Goal: Information Seeking & Learning: Learn about a topic

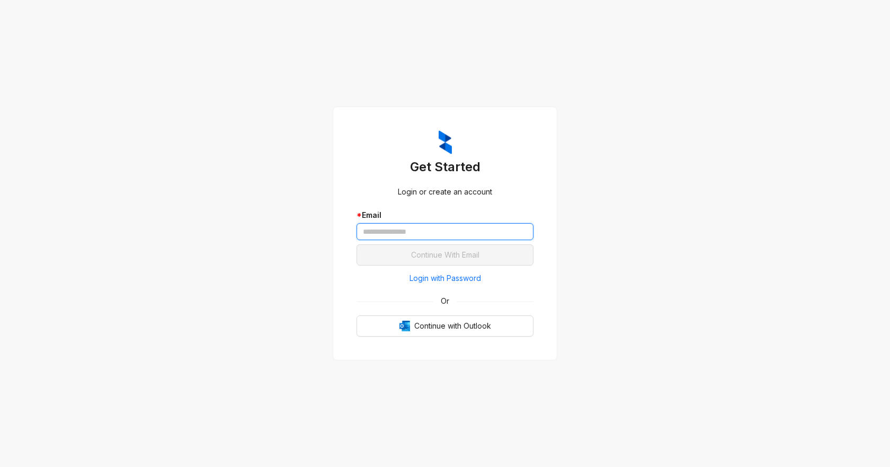
click at [416, 230] on input "text" at bounding box center [444, 231] width 177 height 17
paste input "**********"
type input "**********"
click at [356, 244] on button "Continue With Email" at bounding box center [444, 254] width 177 height 21
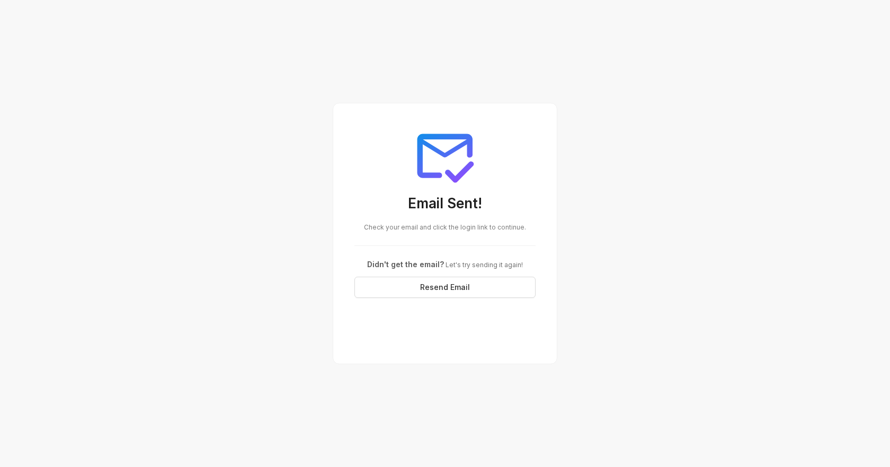
click at [543, 221] on div "Email Sent! Check your email and click the login link to continue. Didn't get t…" at bounding box center [445, 211] width 207 height 199
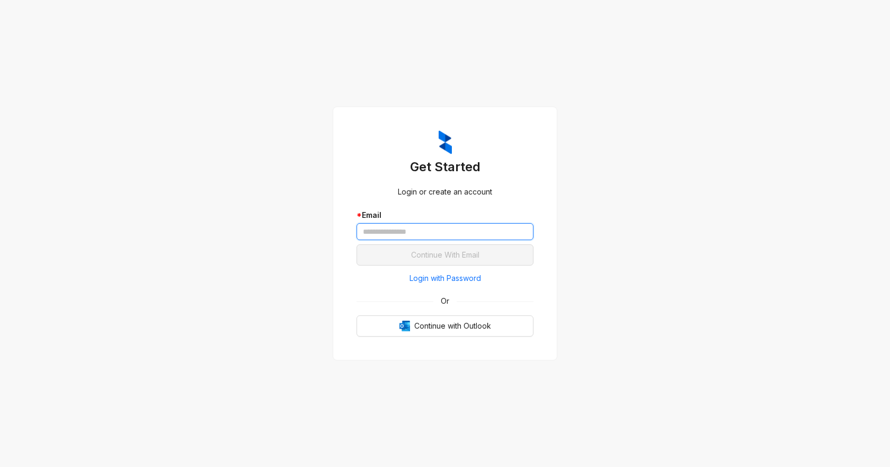
click at [426, 233] on input "text" at bounding box center [444, 231] width 177 height 17
paste input "**********"
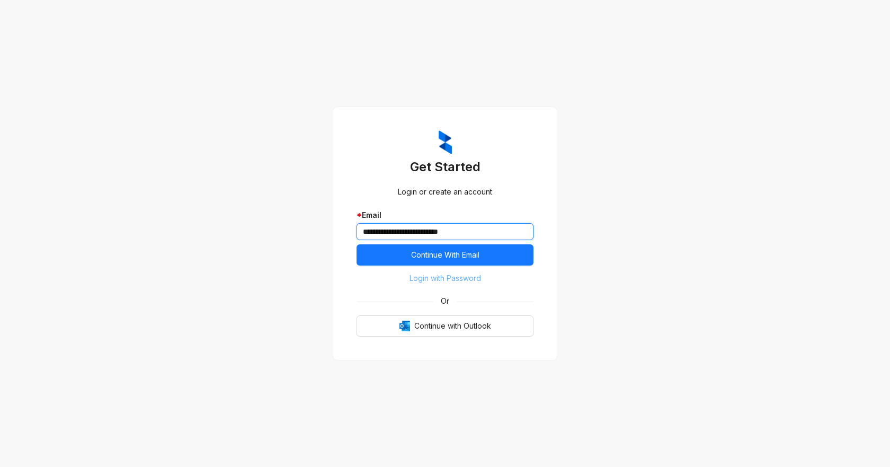
type input "**********"
click at [442, 275] on span "Login with Password" at bounding box center [445, 278] width 72 height 12
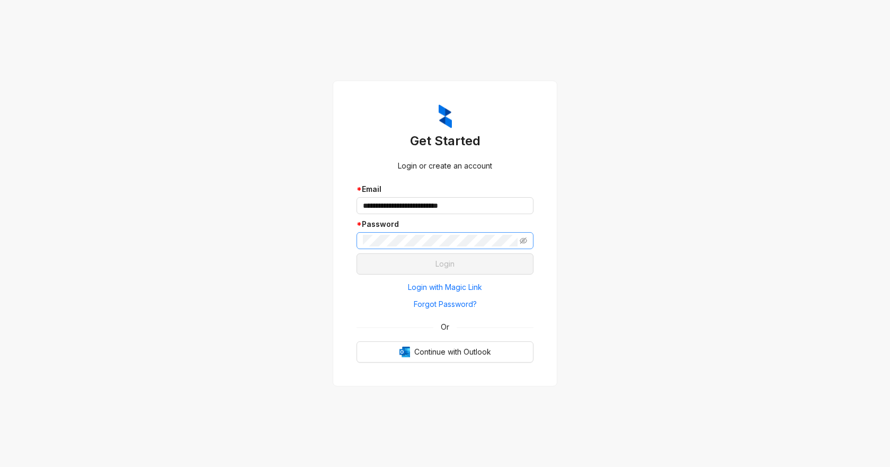
click at [451, 246] on span at bounding box center [444, 240] width 177 height 17
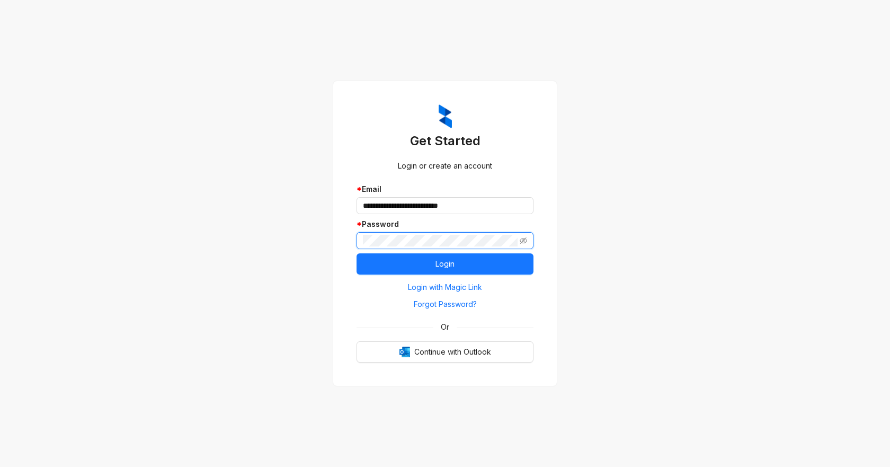
click at [356, 253] on button "Login" at bounding box center [444, 263] width 177 height 21
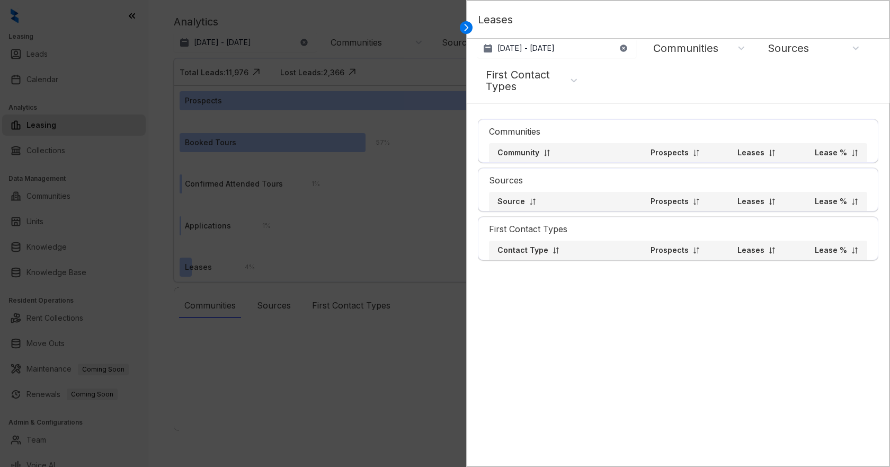
select select "******"
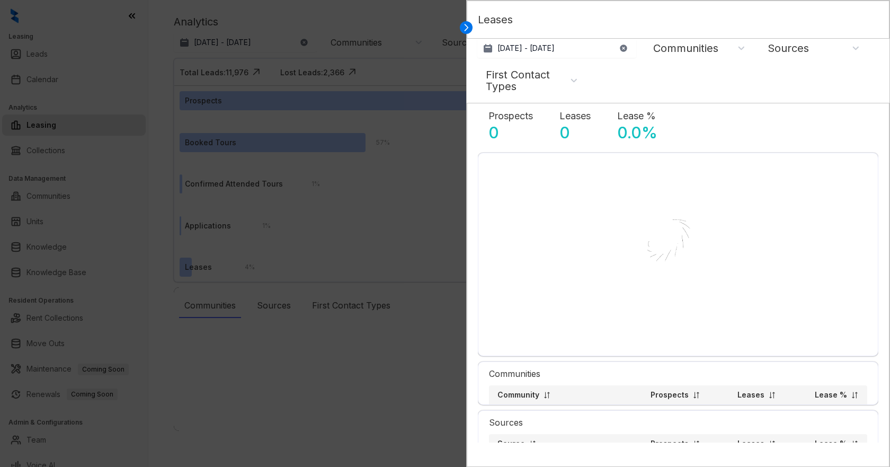
select select "******"
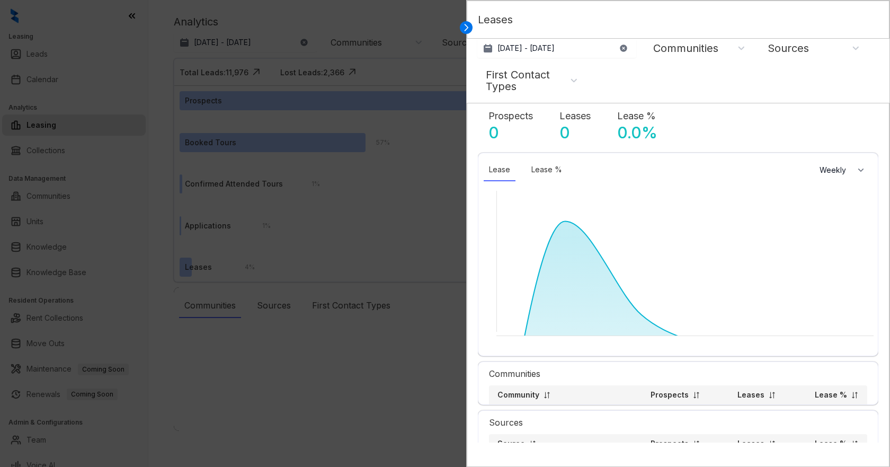
click at [464, 25] on div at bounding box center [445, 233] width 890 height 467
click at [40, 274] on div at bounding box center [445, 233] width 890 height 467
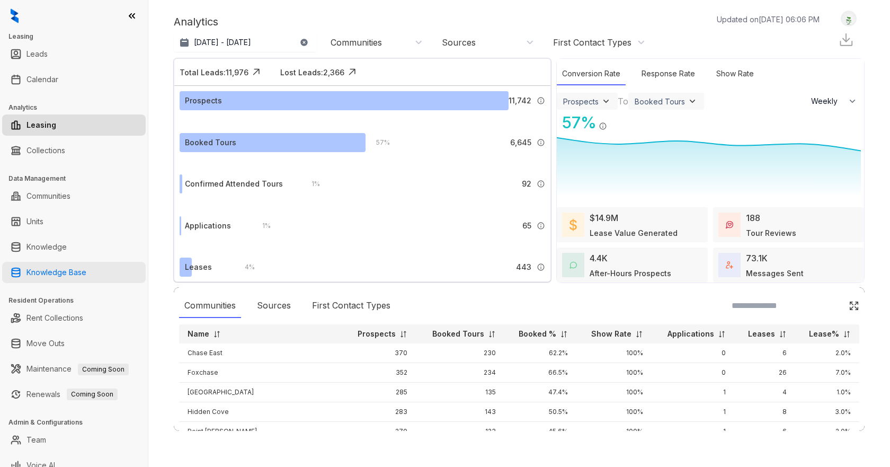
click at [50, 273] on link "Knowledge Base" at bounding box center [56, 272] width 60 height 21
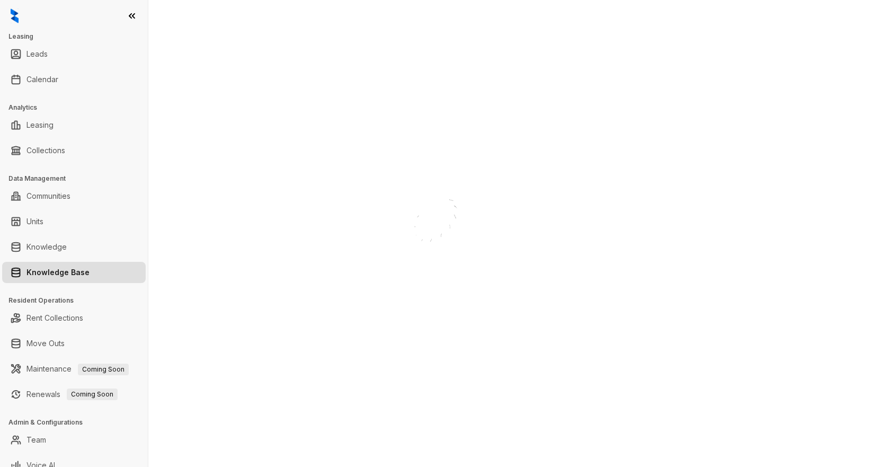
click at [550, 15] on div "Loading..." at bounding box center [519, 233] width 742 height 467
click at [498, 175] on div "Loading..." at bounding box center [445, 233] width 106 height 117
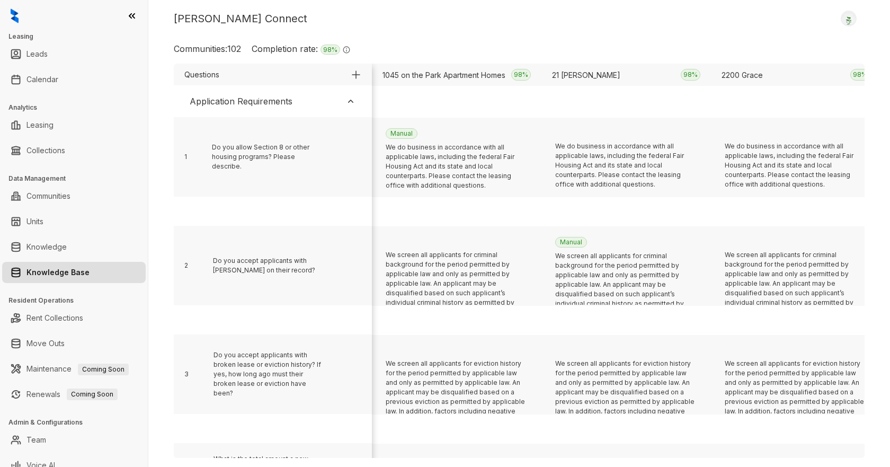
click at [550, 15] on div "Kelsey Connect Logout" at bounding box center [519, 19] width 691 height 16
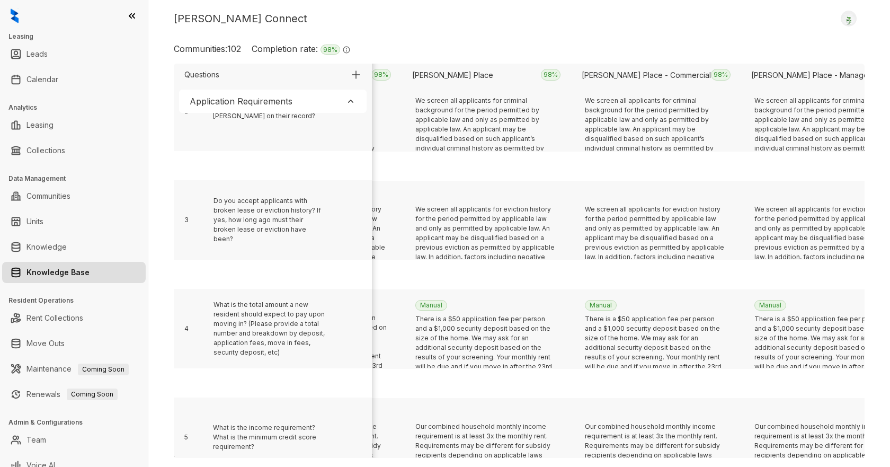
scroll to position [0, 14717]
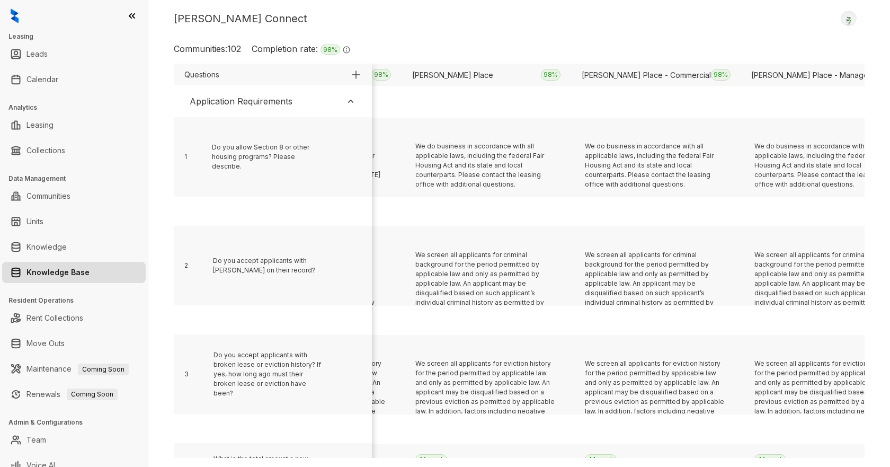
click at [344, 101] on div "Application Requirements" at bounding box center [273, 101] width 188 height 23
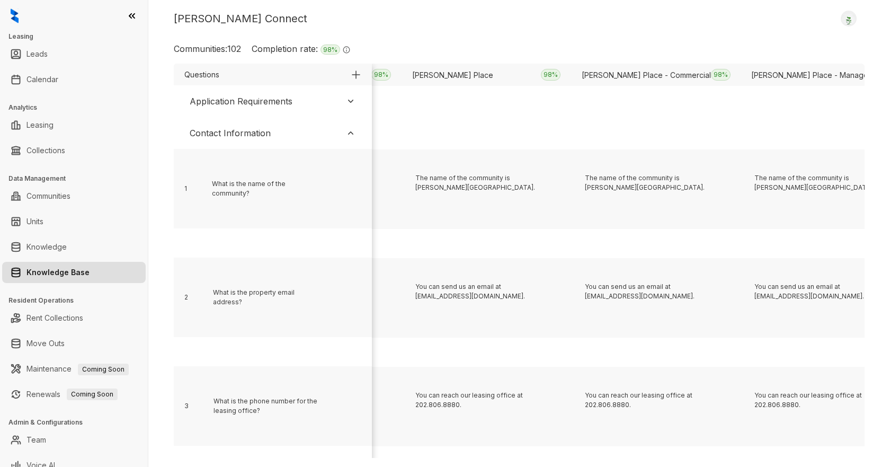
click at [351, 136] on img at bounding box center [350, 133] width 11 height 11
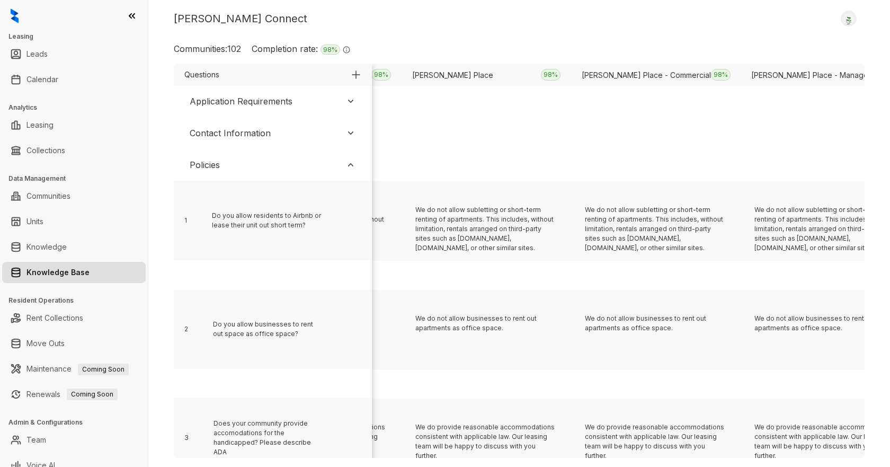
click at [349, 164] on img at bounding box center [350, 164] width 11 height 11
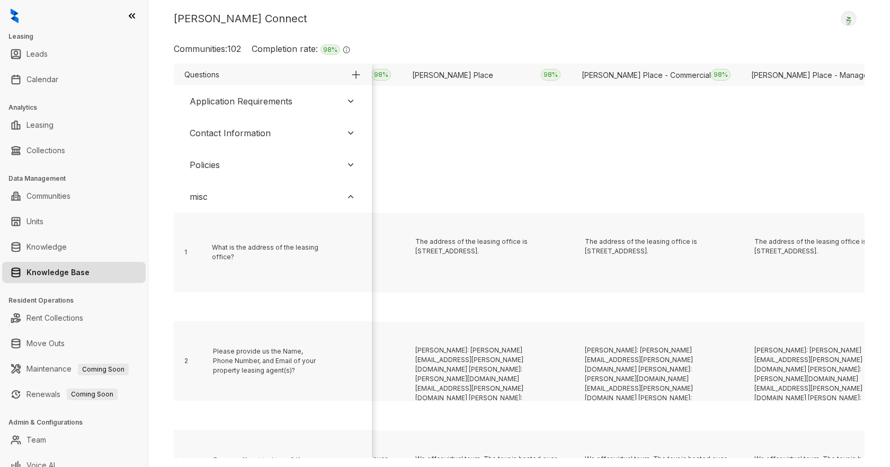
click at [350, 186] on div "misc" at bounding box center [273, 196] width 188 height 23
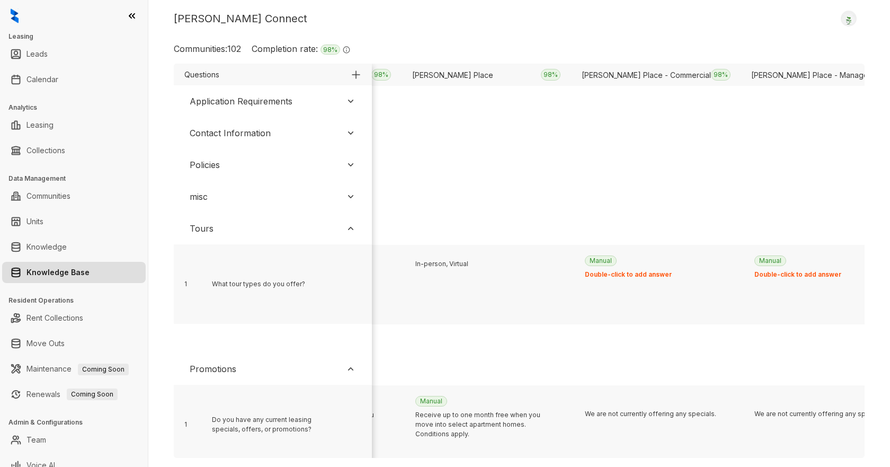
click at [350, 222] on div "Tours" at bounding box center [273, 228] width 188 height 23
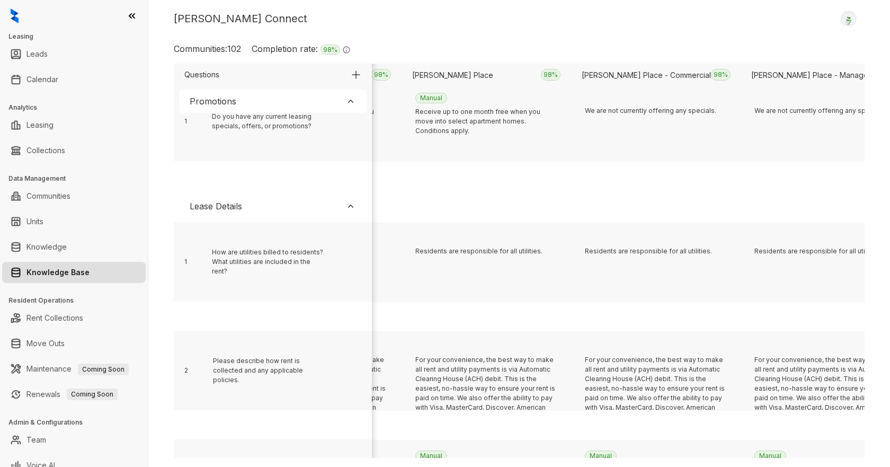
scroll to position [212, 14717]
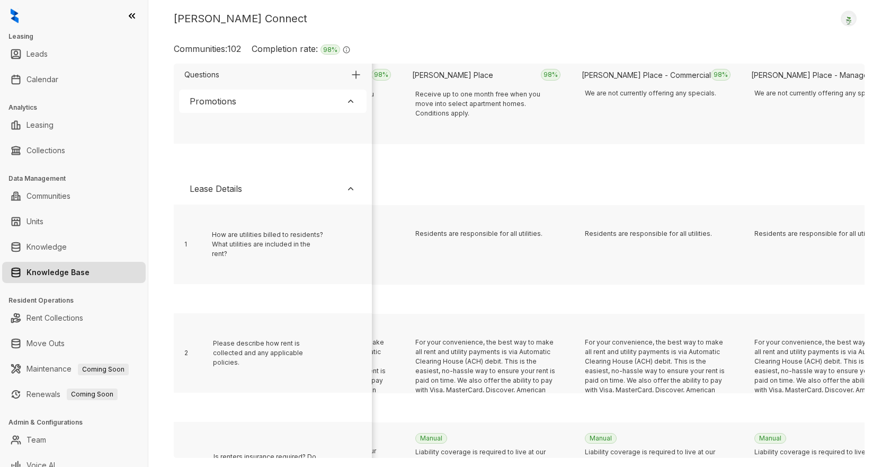
click at [349, 189] on img at bounding box center [350, 188] width 11 height 11
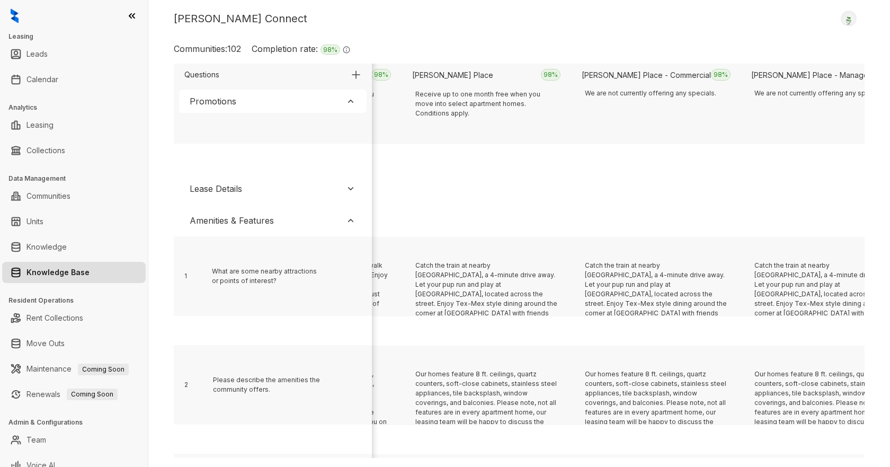
click at [345, 216] on img at bounding box center [350, 220] width 11 height 11
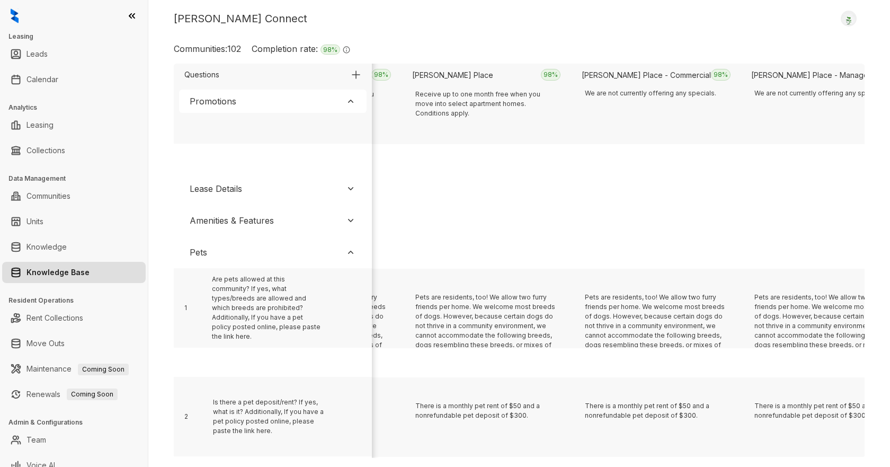
click at [348, 248] on img at bounding box center [350, 252] width 11 height 11
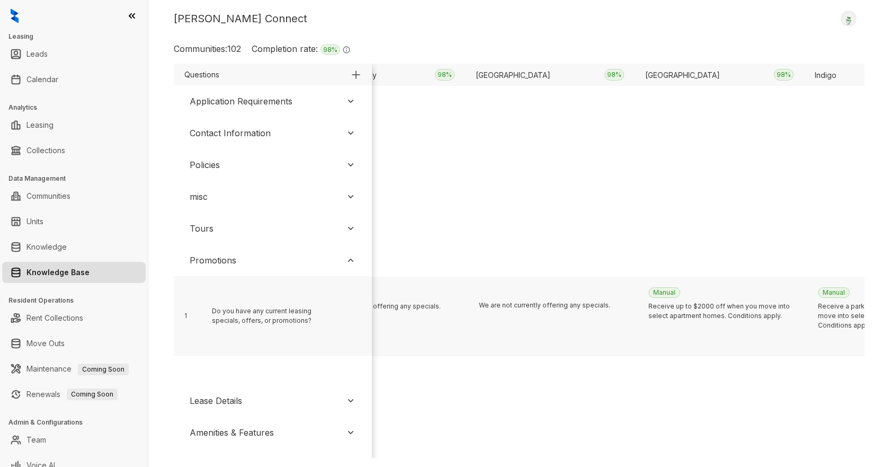
scroll to position [0, 9725]
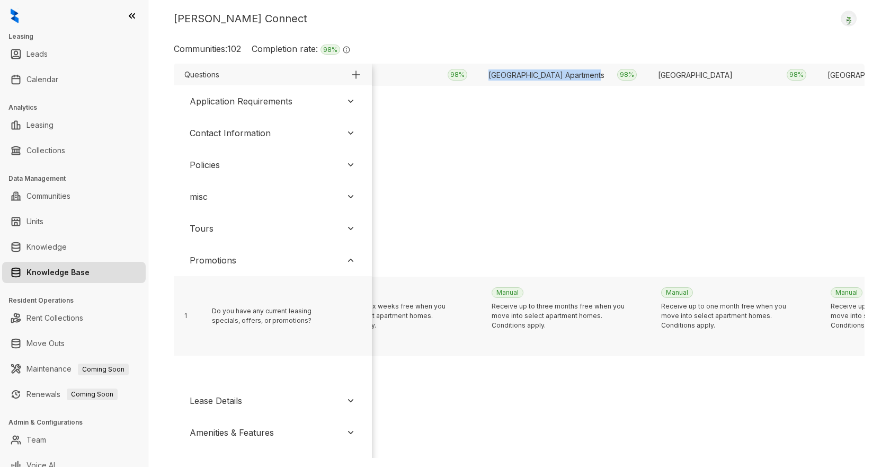
drag, startPoint x: 600, startPoint y: 74, endPoint x: 487, endPoint y: 72, distance: 112.3
click at [487, 72] on div "[GEOGRAPHIC_DATA] Apartments 98 %" at bounding box center [563, 75] width 170 height 22
copy div "[GEOGRAPHIC_DATA] Apartments"
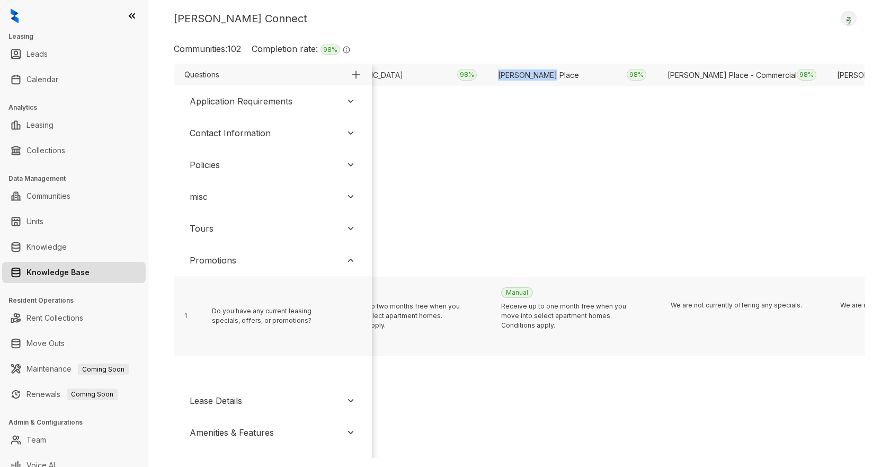
drag, startPoint x: 567, startPoint y: 78, endPoint x: 497, endPoint y: 78, distance: 70.5
click at [497, 78] on div "[PERSON_NAME] Place 98 %" at bounding box center [572, 75] width 170 height 22
copy div "[PERSON_NAME] Place"
click at [764, 42] on div "Kelsey Connect Logout Communities: 102 Completion rate: 98 % The completion rat…" at bounding box center [519, 233] width 742 height 467
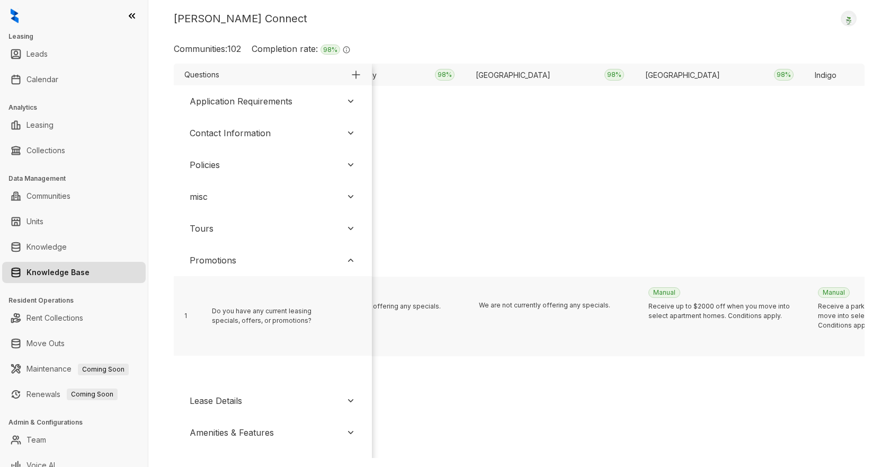
scroll to position [0, 9725]
